Goal: Task Accomplishment & Management: Use online tool/utility

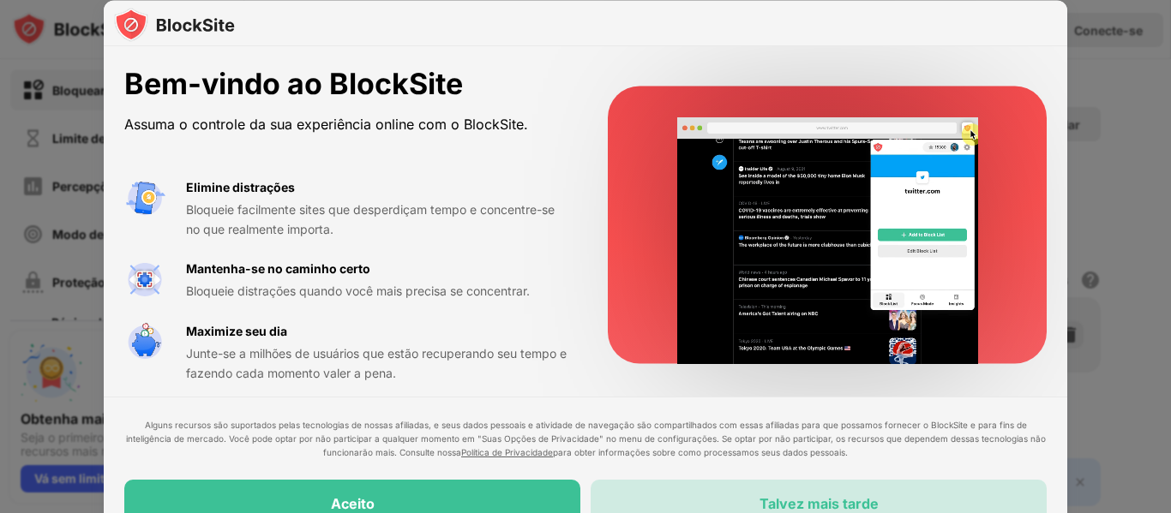
click at [774, 494] on div "Talvez mais tarde" at bounding box center [819, 504] width 456 height 48
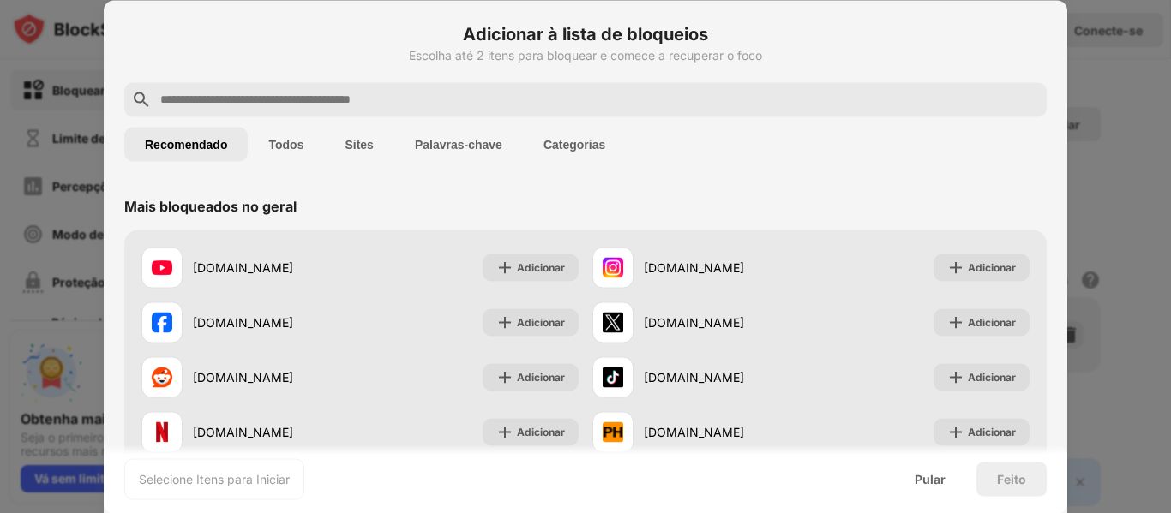
click at [374, 101] on input "text" at bounding box center [599, 99] width 881 height 21
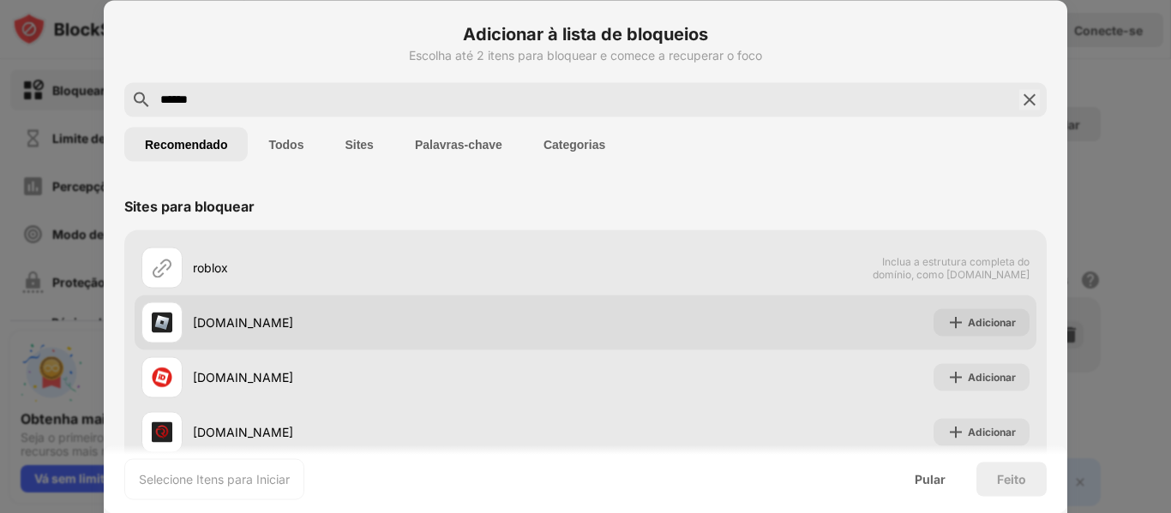
type input "******"
click at [438, 326] on div "[DOMAIN_NAME]" at bounding box center [389, 323] width 393 height 18
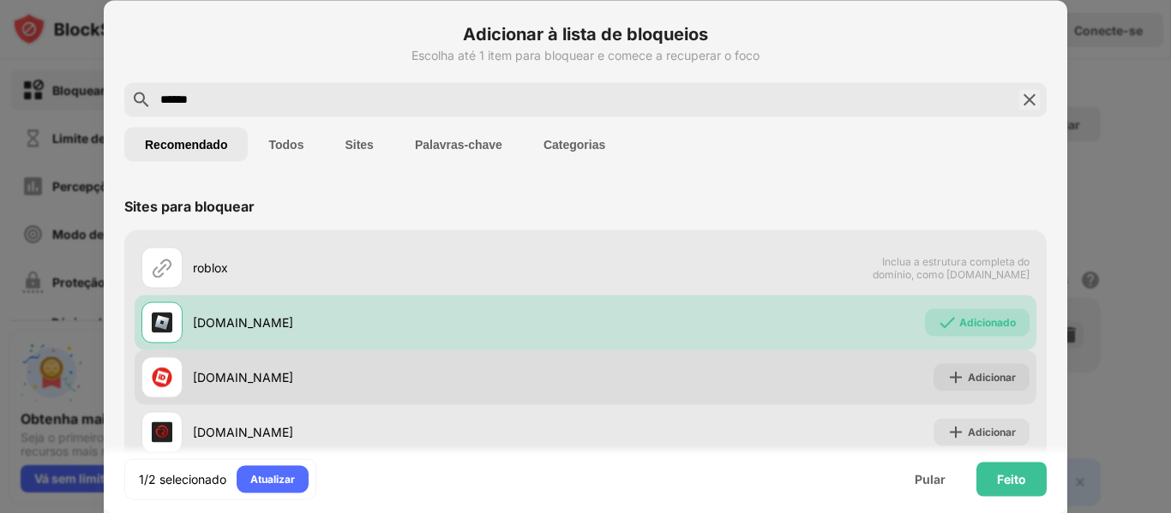
click at [425, 373] on div "[DOMAIN_NAME]" at bounding box center [389, 378] width 393 height 18
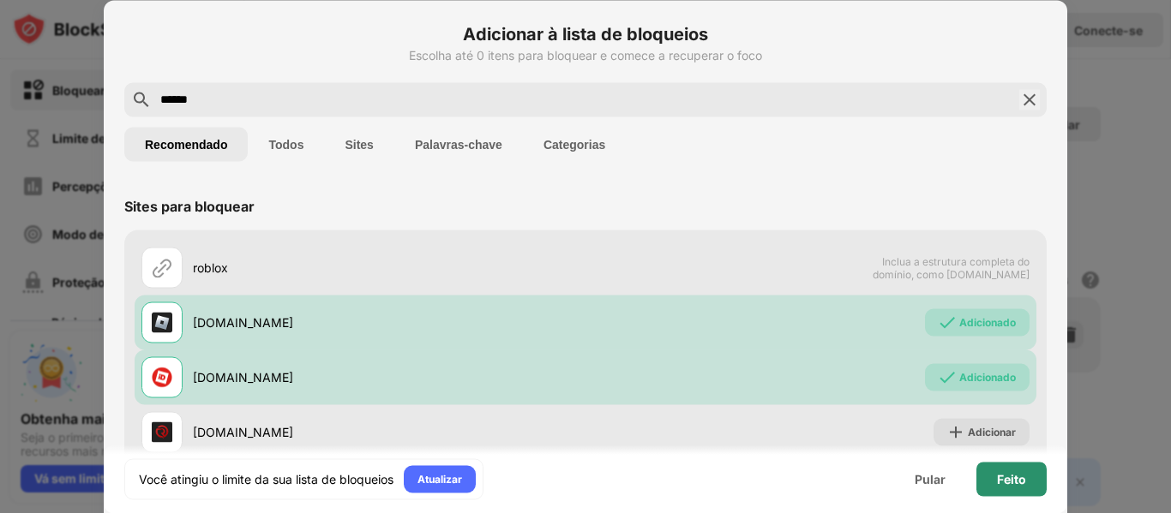
click at [1016, 475] on font "Feito" at bounding box center [1011, 478] width 29 height 15
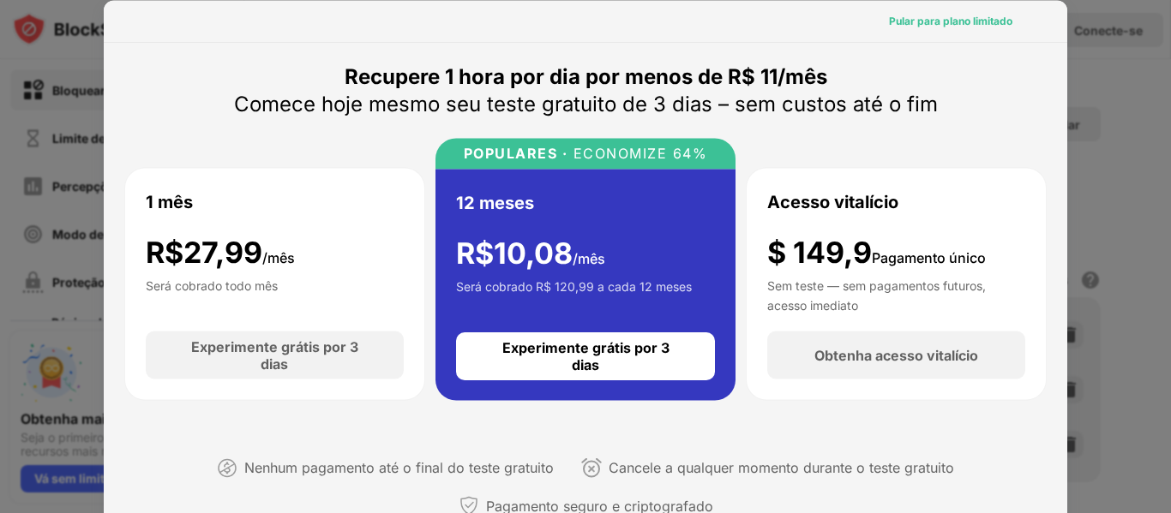
click at [974, 21] on font "Pular para plano limitado" at bounding box center [950, 20] width 123 height 13
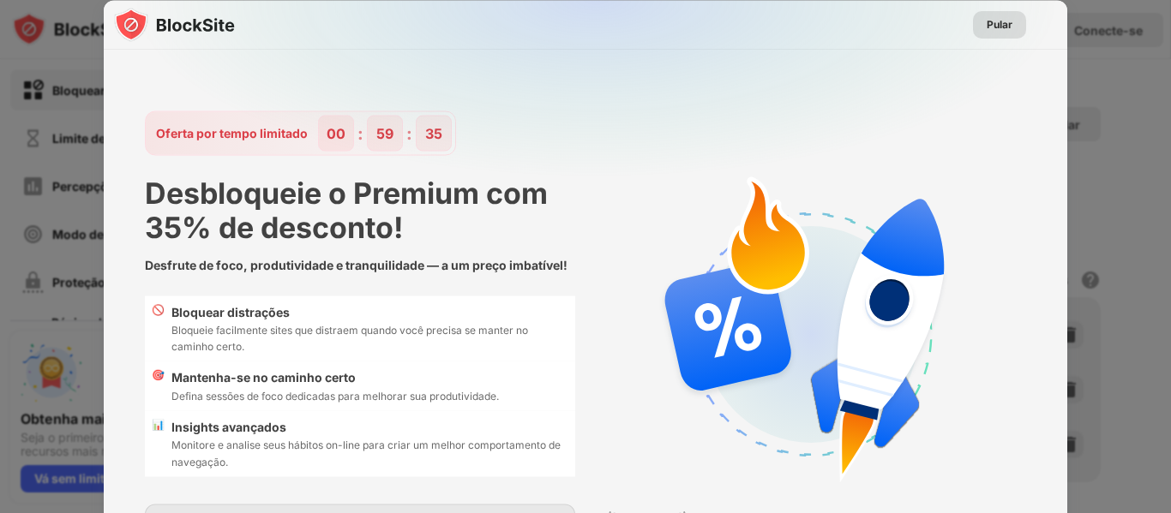
click at [992, 21] on font "Pular" at bounding box center [1000, 23] width 26 height 13
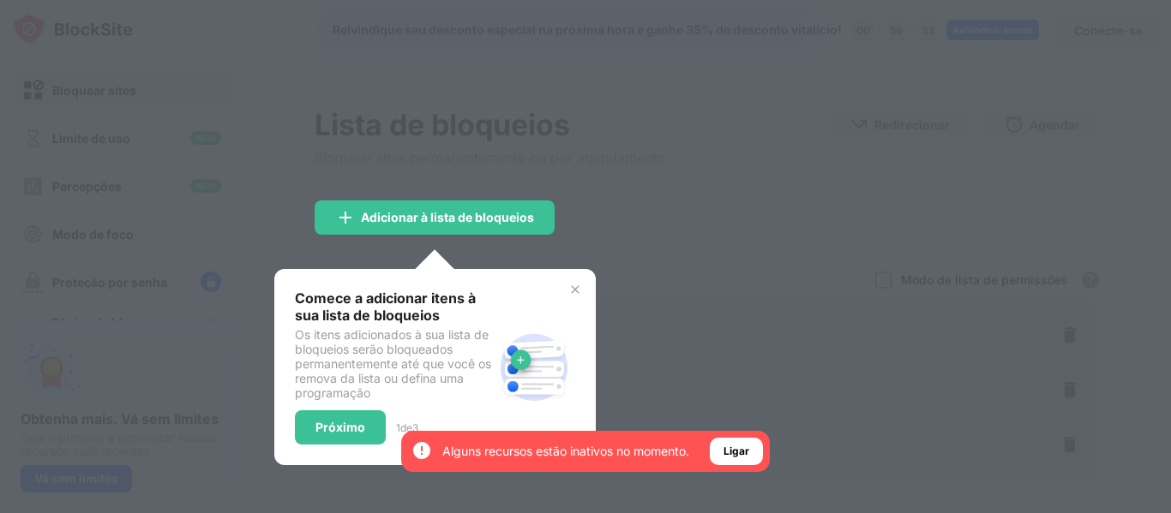
click at [567, 290] on div "Comece a adicionar itens à sua lista de bloqueios Os itens adicionados à sua li…" at bounding box center [435, 367] width 280 height 155
click at [577, 291] on img at bounding box center [575, 290] width 14 height 14
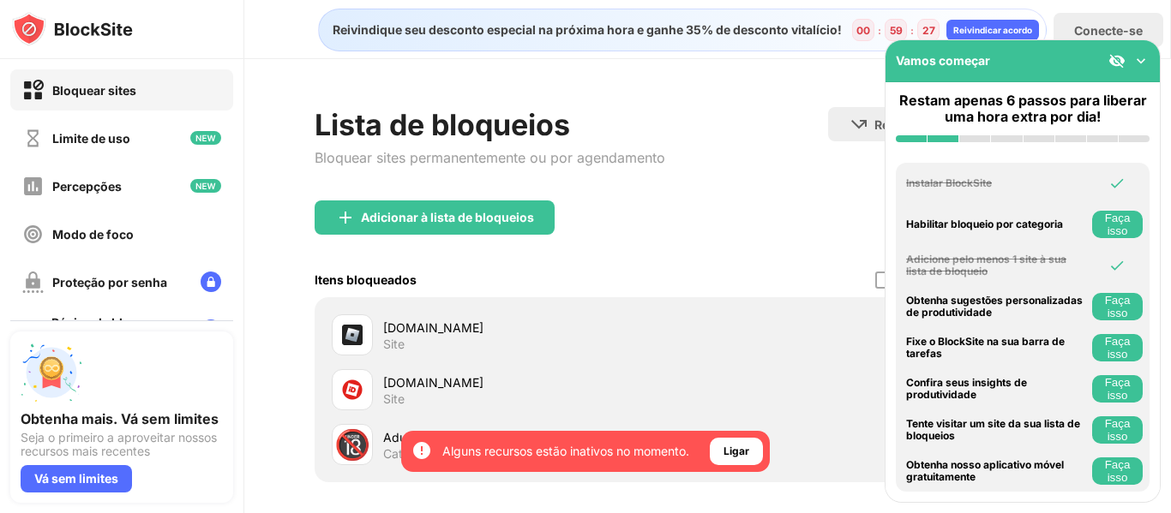
click at [1121, 62] on img at bounding box center [1116, 60] width 17 height 17
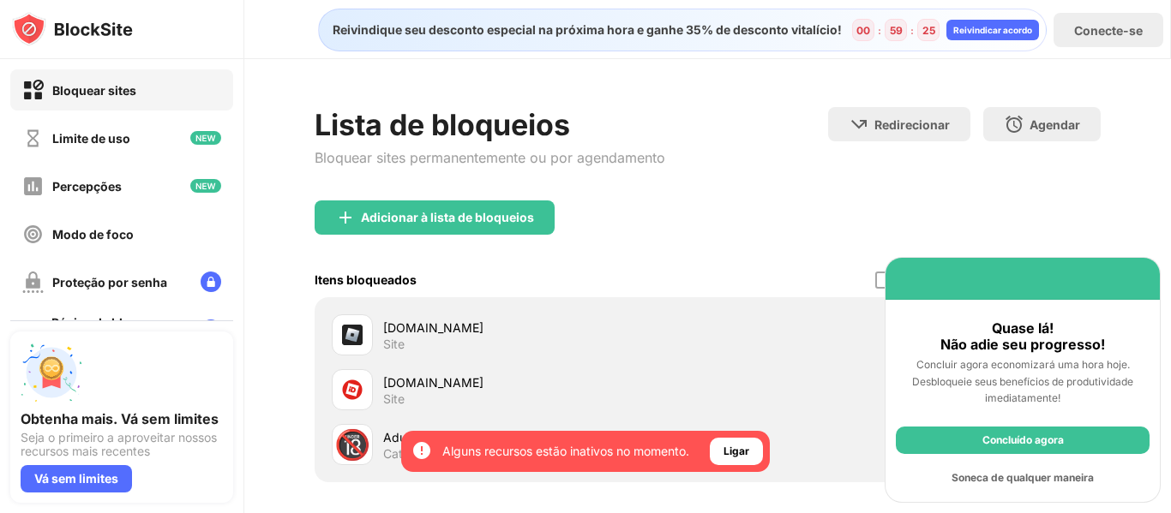
click at [1030, 478] on font "Soneca de qualquer maneira" at bounding box center [1022, 477] width 142 height 13
